Goal: Navigation & Orientation: Find specific page/section

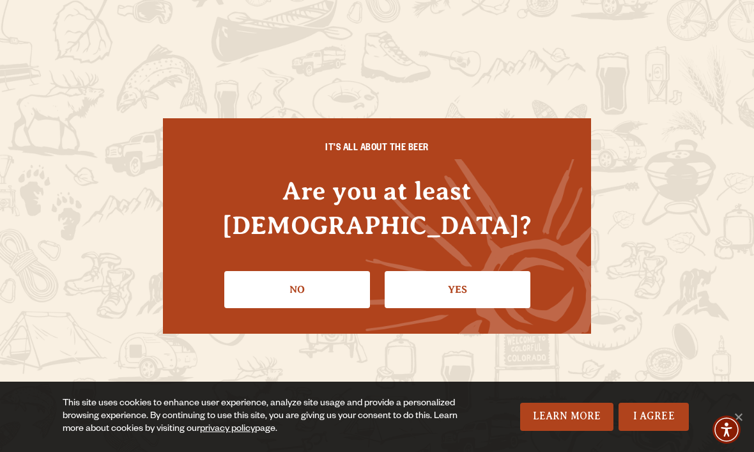
click at [479, 271] on link "Yes" at bounding box center [458, 289] width 146 height 37
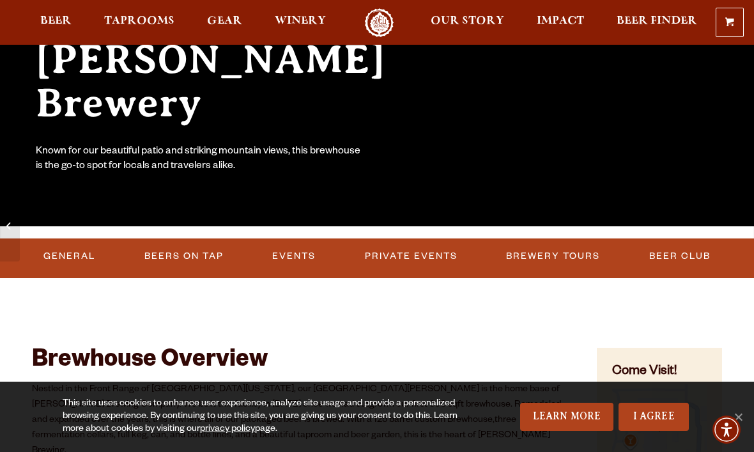
scroll to position [194, 0]
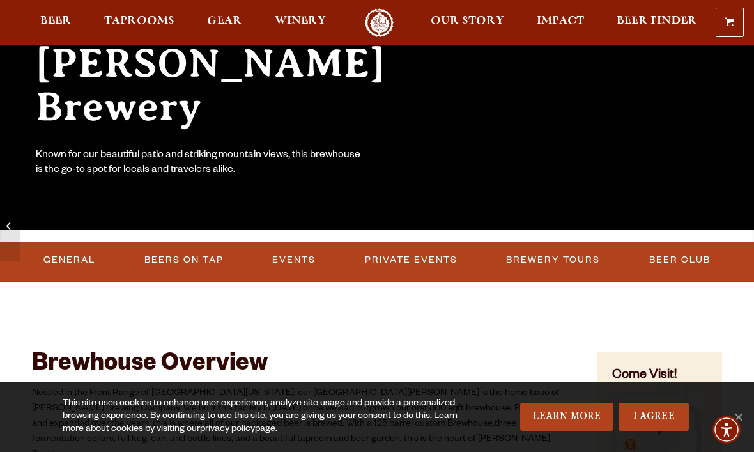
click at [563, 260] on link "Brewery Tours" at bounding box center [553, 259] width 104 height 29
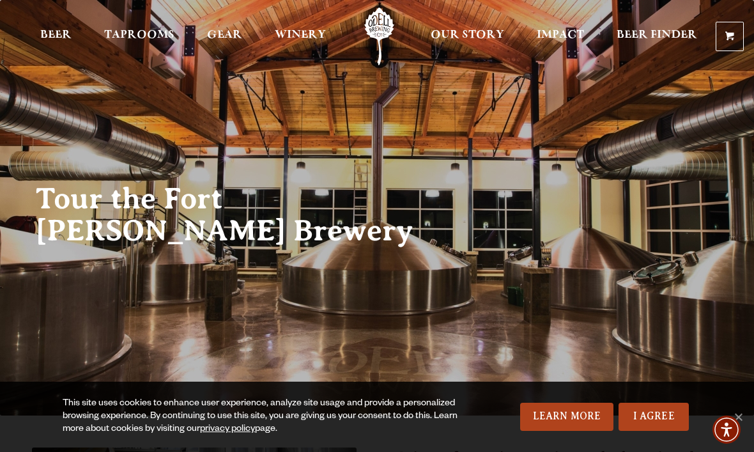
click at [150, 31] on span "Taprooms" at bounding box center [139, 35] width 70 height 10
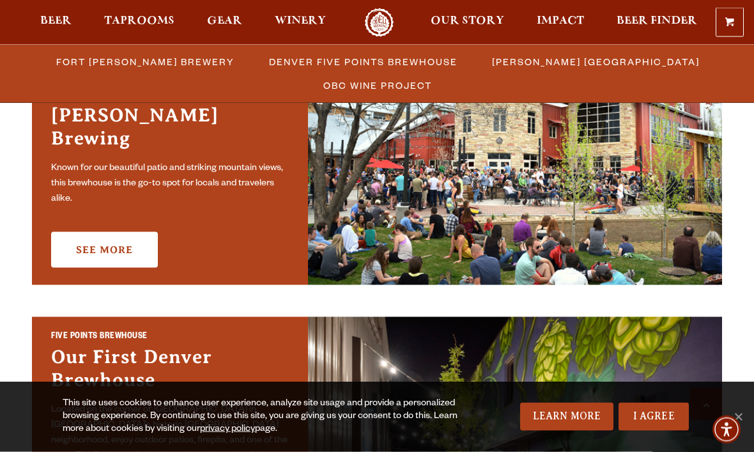
scroll to position [457, 0]
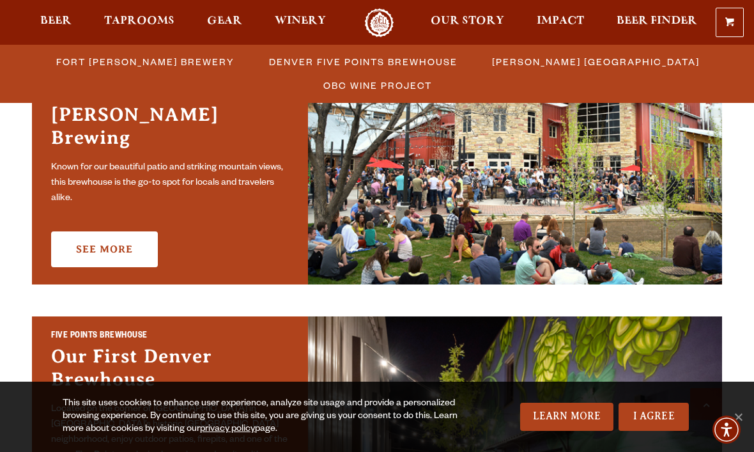
click at [61, 234] on link "See More" at bounding box center [104, 249] width 107 height 36
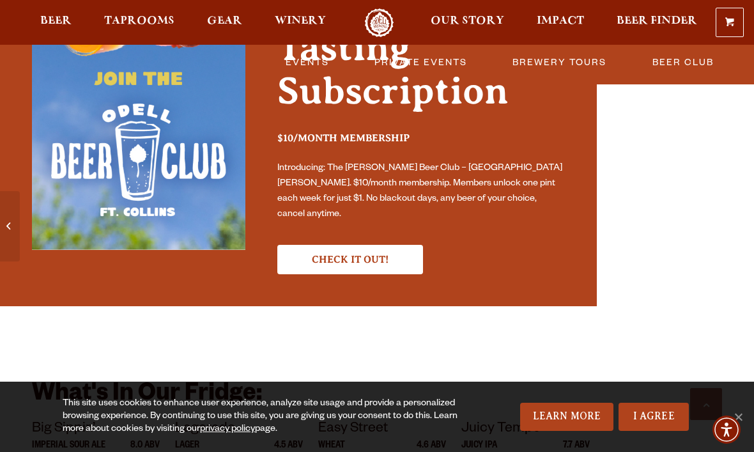
scroll to position [3875, 0]
